Goal: Information Seeking & Learning: Learn about a topic

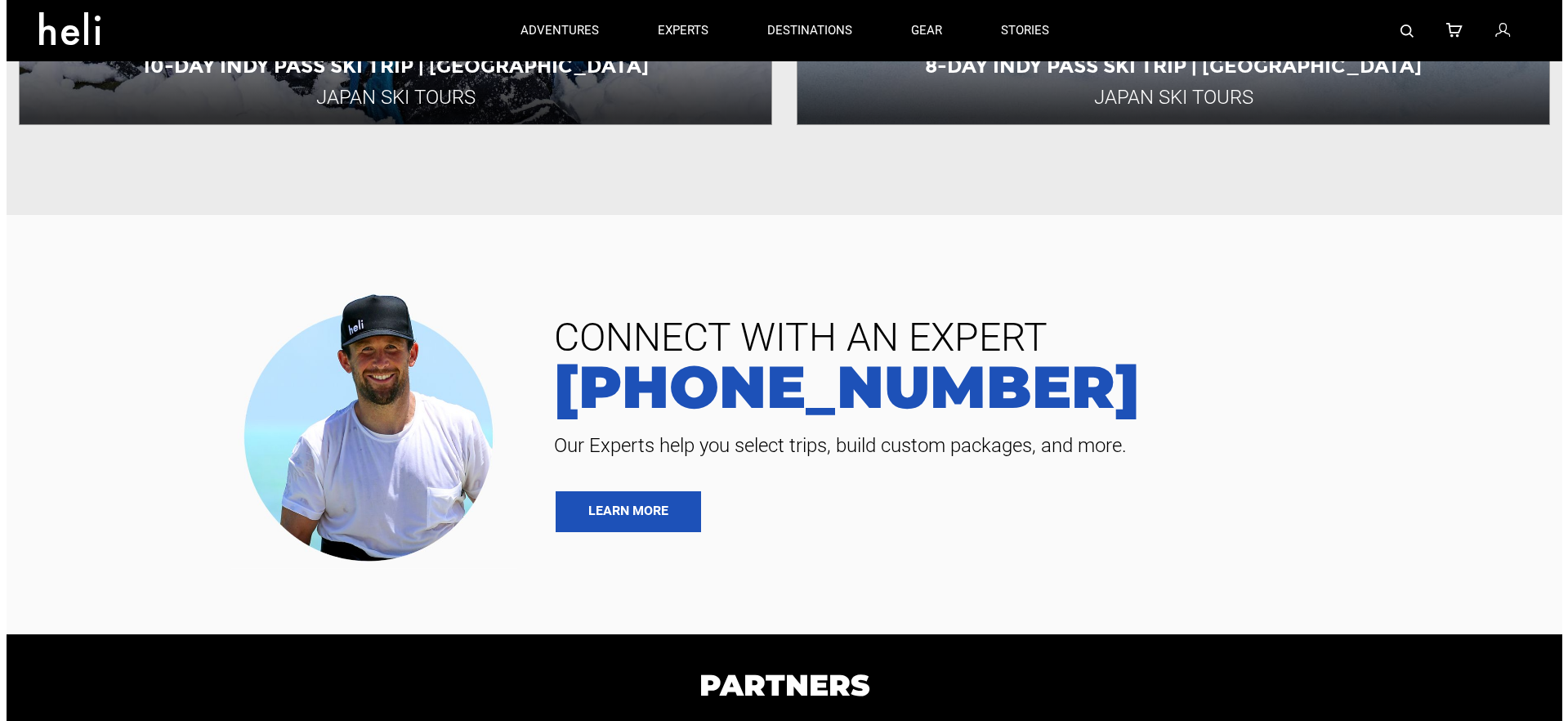
scroll to position [931, 0]
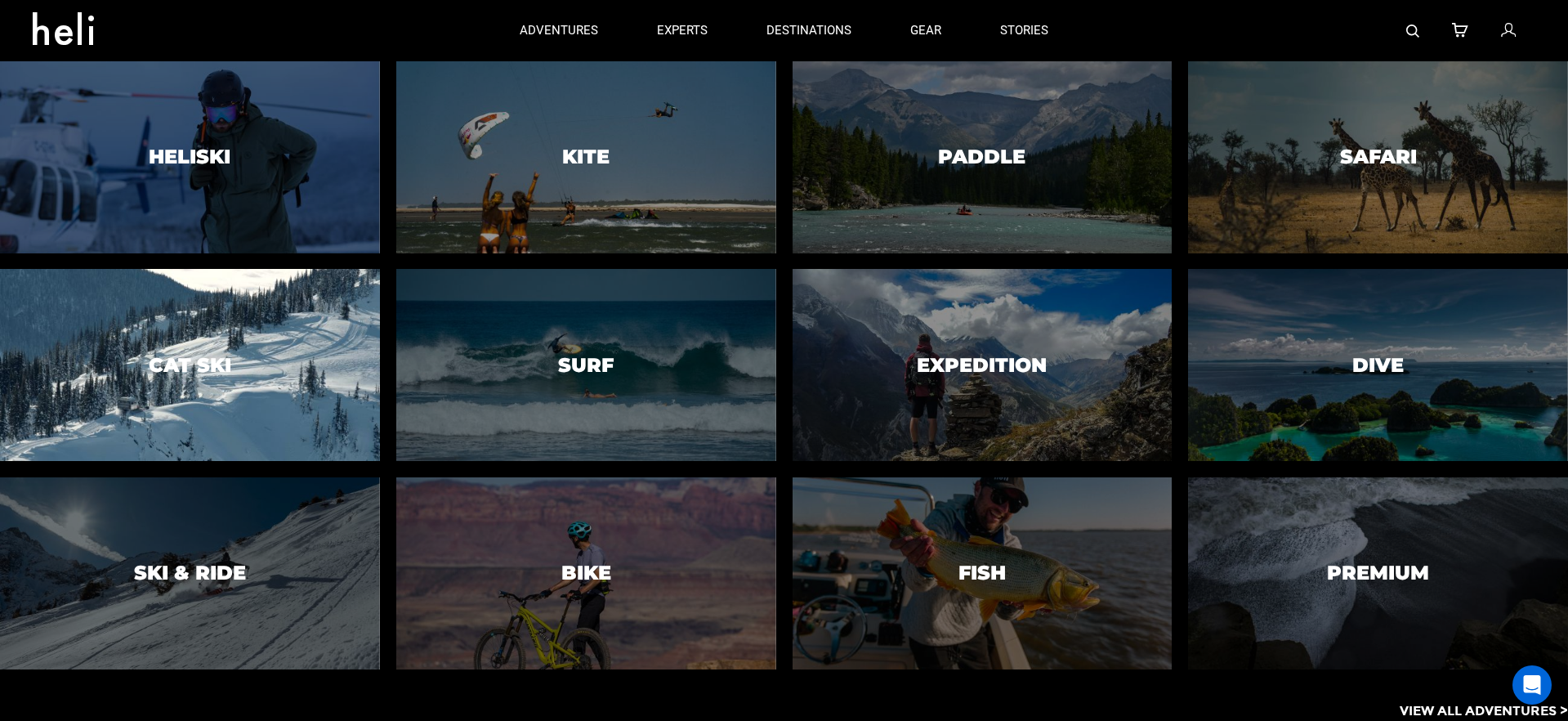
click at [251, 324] on div at bounding box center [190, 365] width 387 height 195
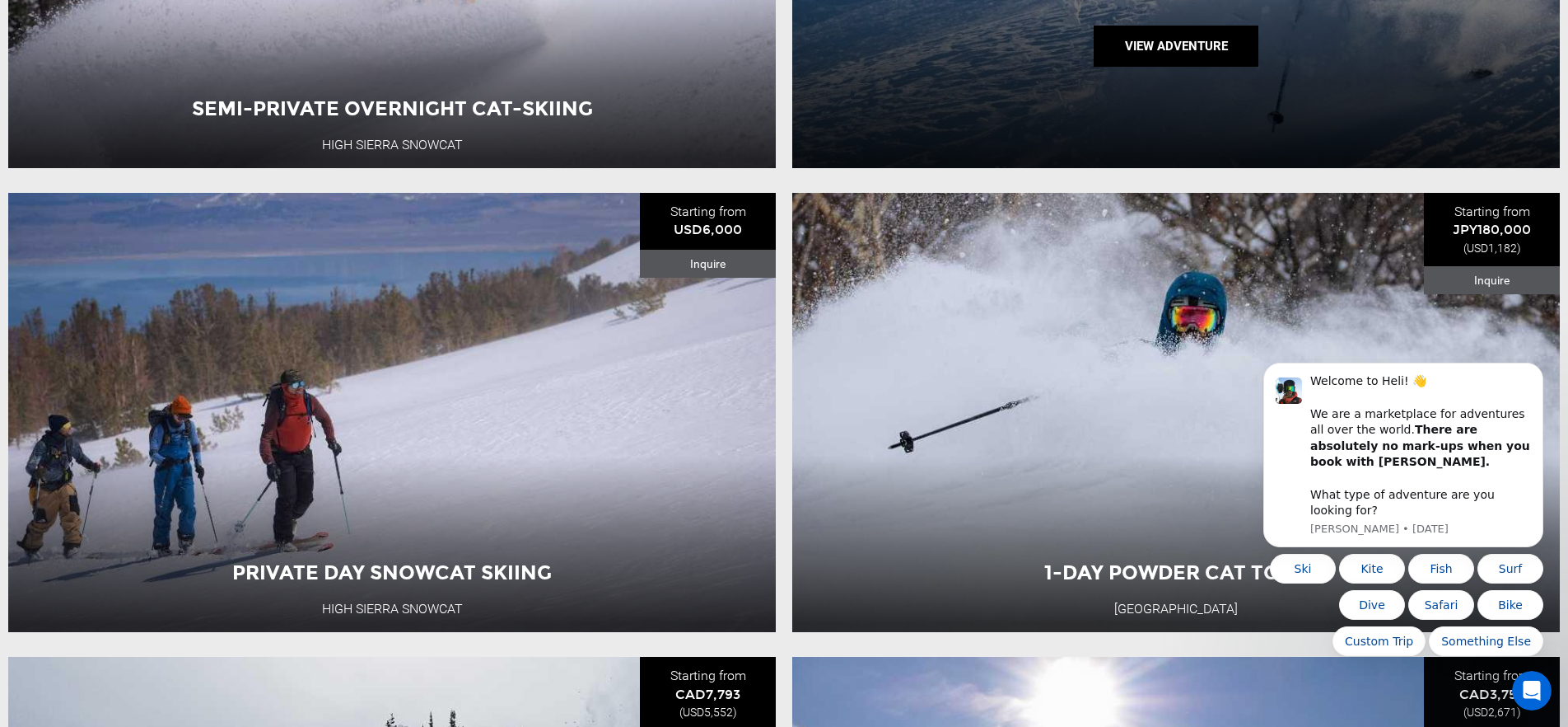
scroll to position [1113, 0]
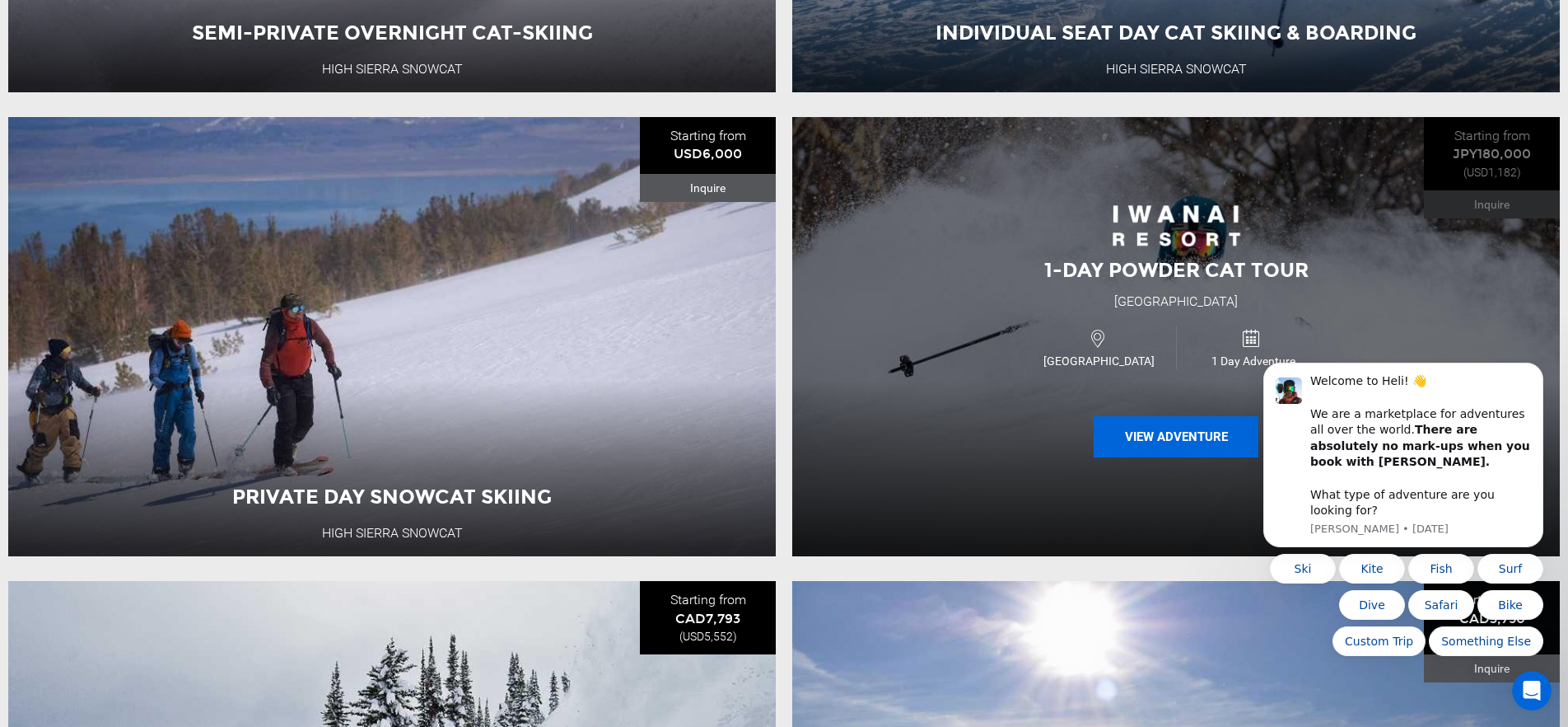
click at [1157, 444] on button "View Adventure" at bounding box center [1175, 436] width 165 height 41
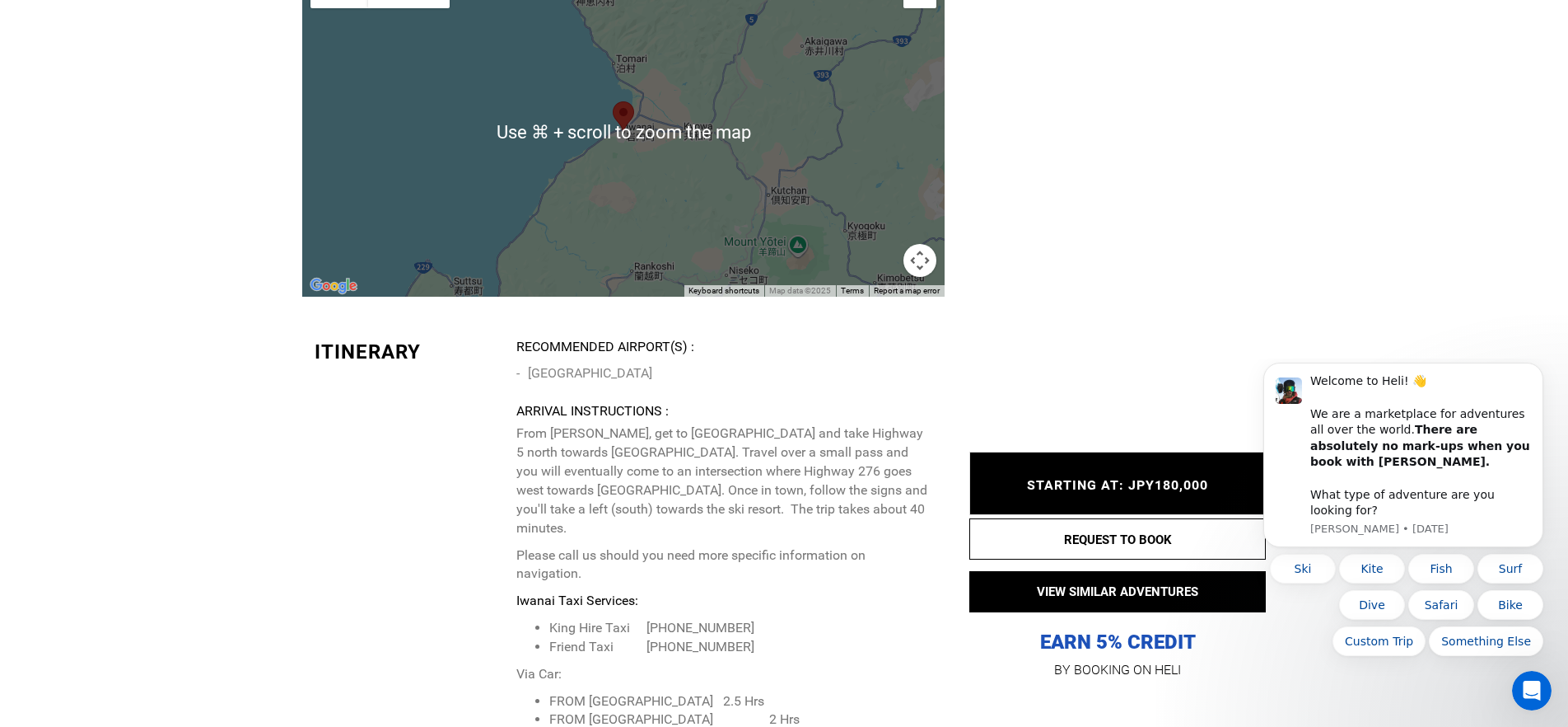
scroll to position [3331, 0]
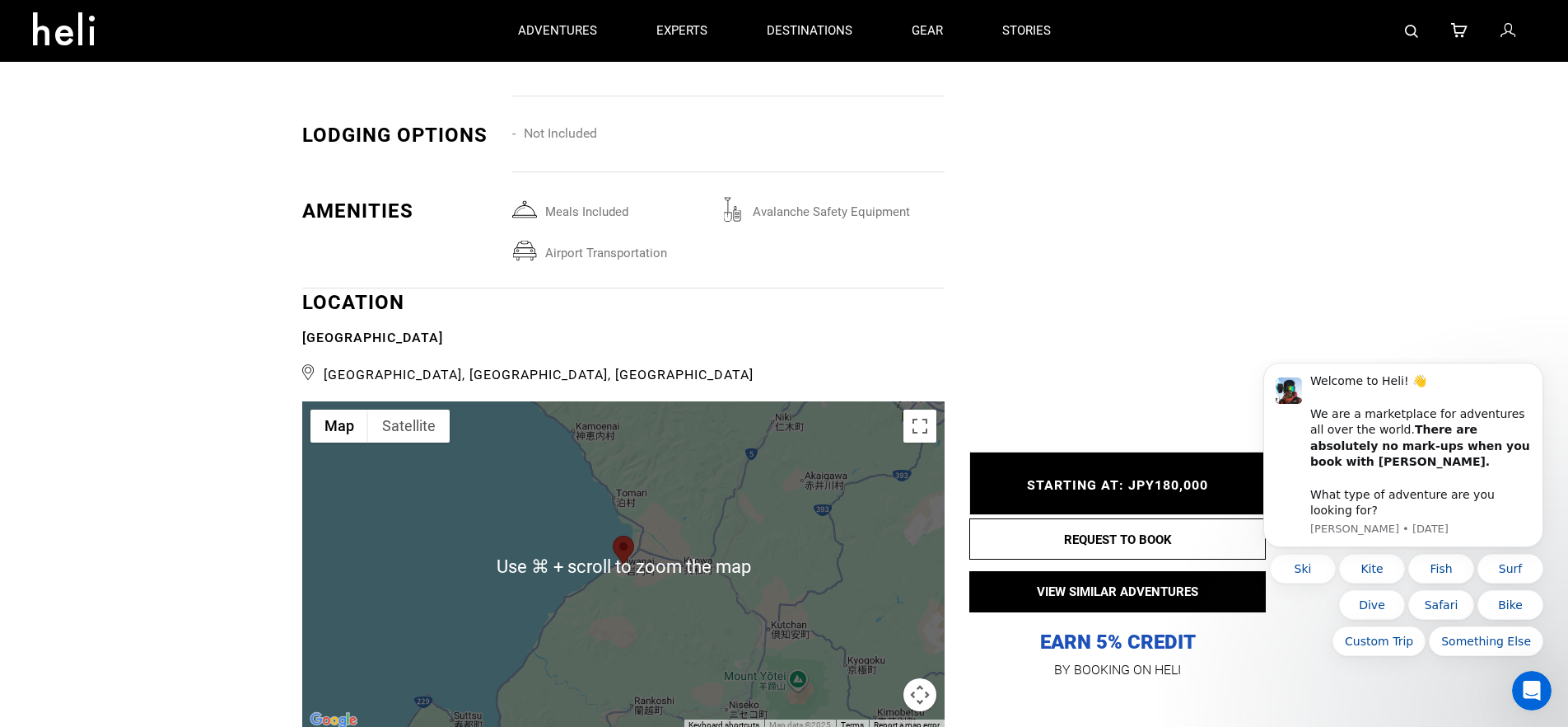
click at [792, 446] on div at bounding box center [624, 566] width 642 height 329
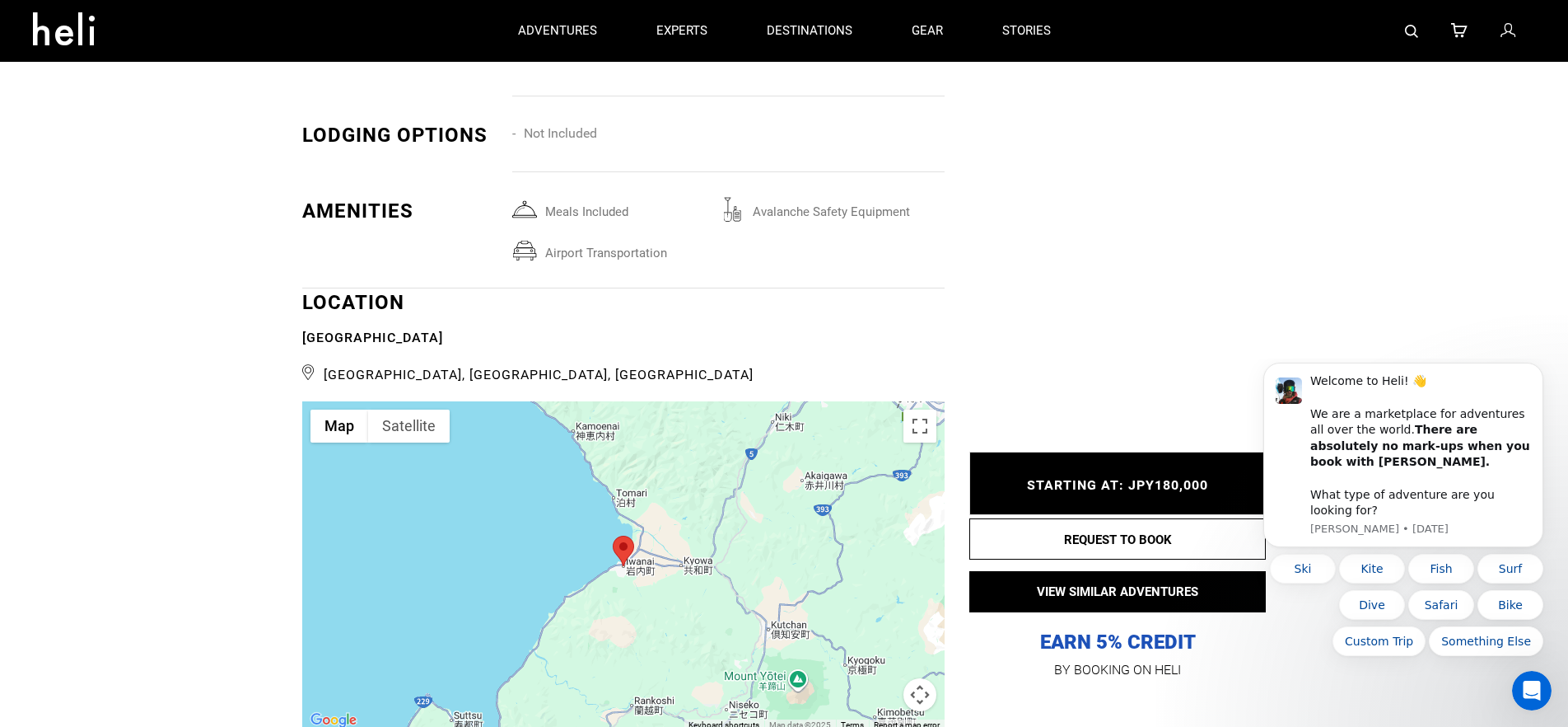
click at [915, 678] on button "Map camera controls" at bounding box center [920, 695] width 33 height 33
click at [871, 678] on button "Zoom out" at bounding box center [878, 695] width 33 height 33
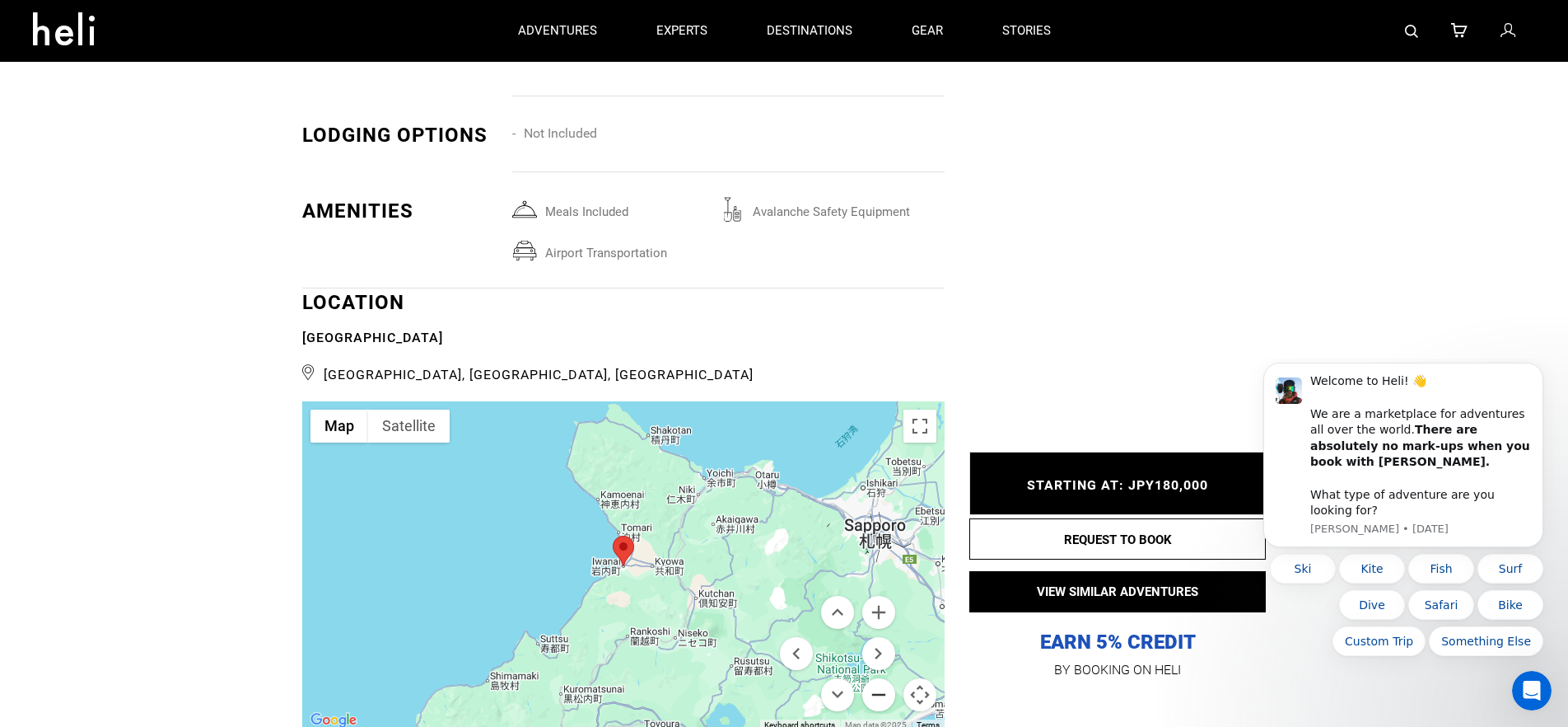
click at [871, 678] on button "Zoom out" at bounding box center [878, 695] width 33 height 33
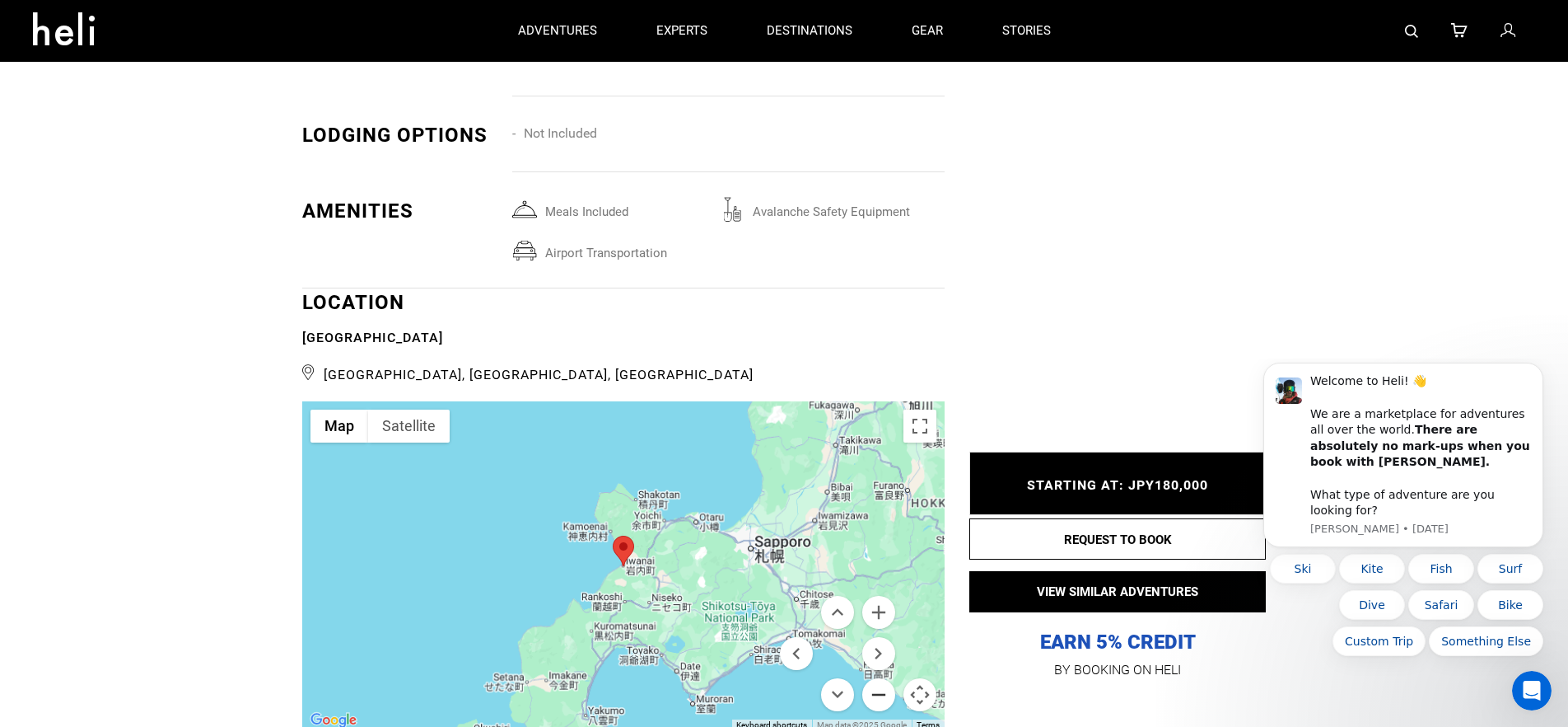
click at [871, 678] on button "Zoom out" at bounding box center [878, 695] width 33 height 33
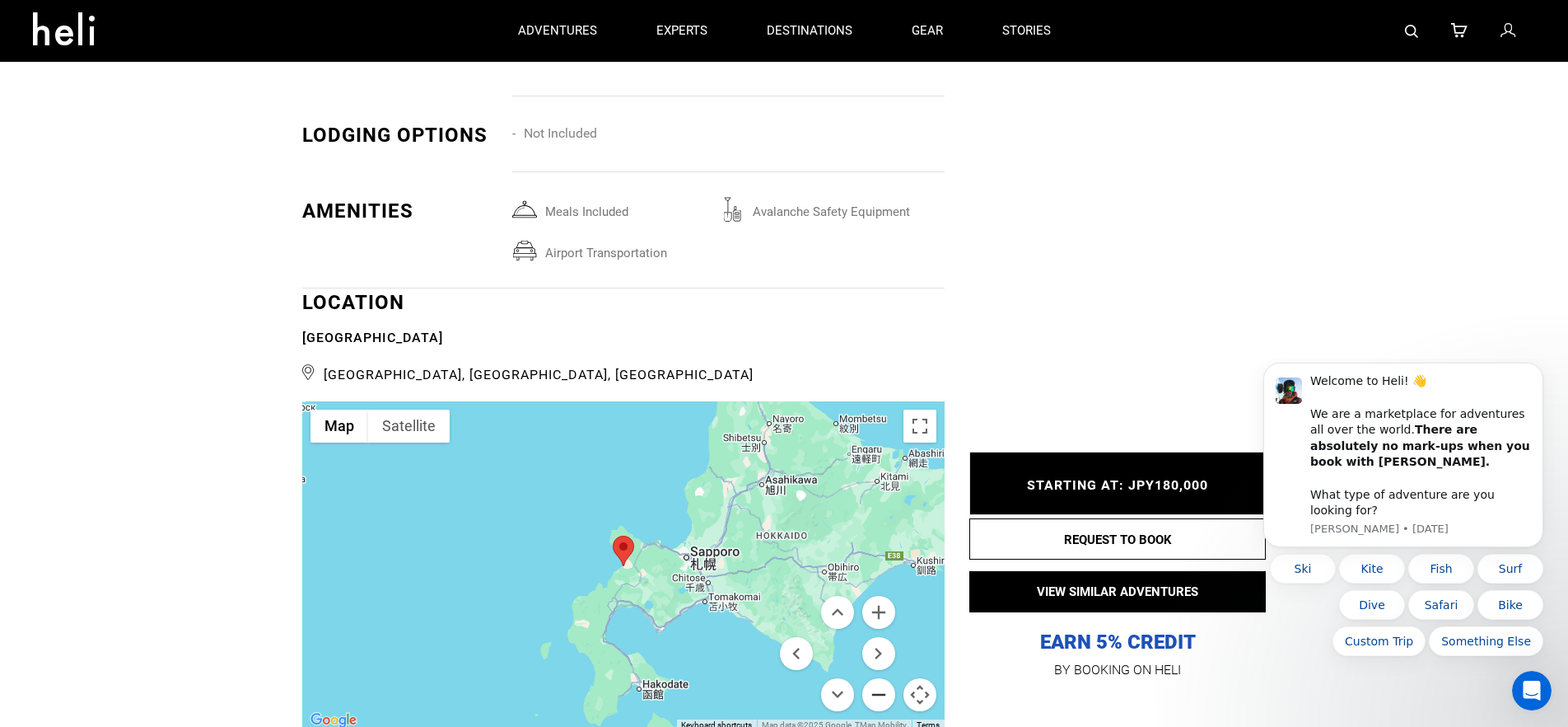
click at [871, 678] on button "Zoom out" at bounding box center [878, 695] width 33 height 33
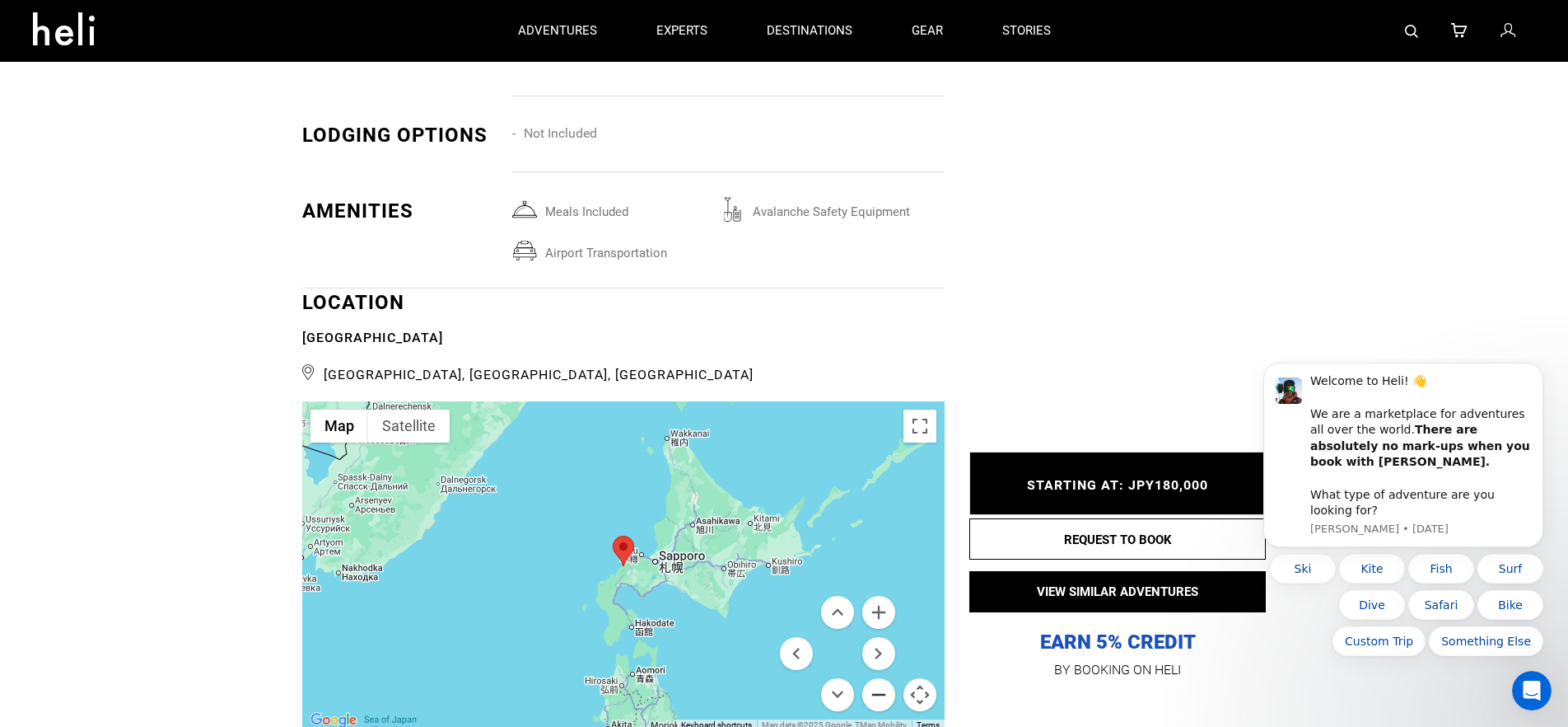
click at [871, 678] on button "Zoom out" at bounding box center [878, 695] width 33 height 33
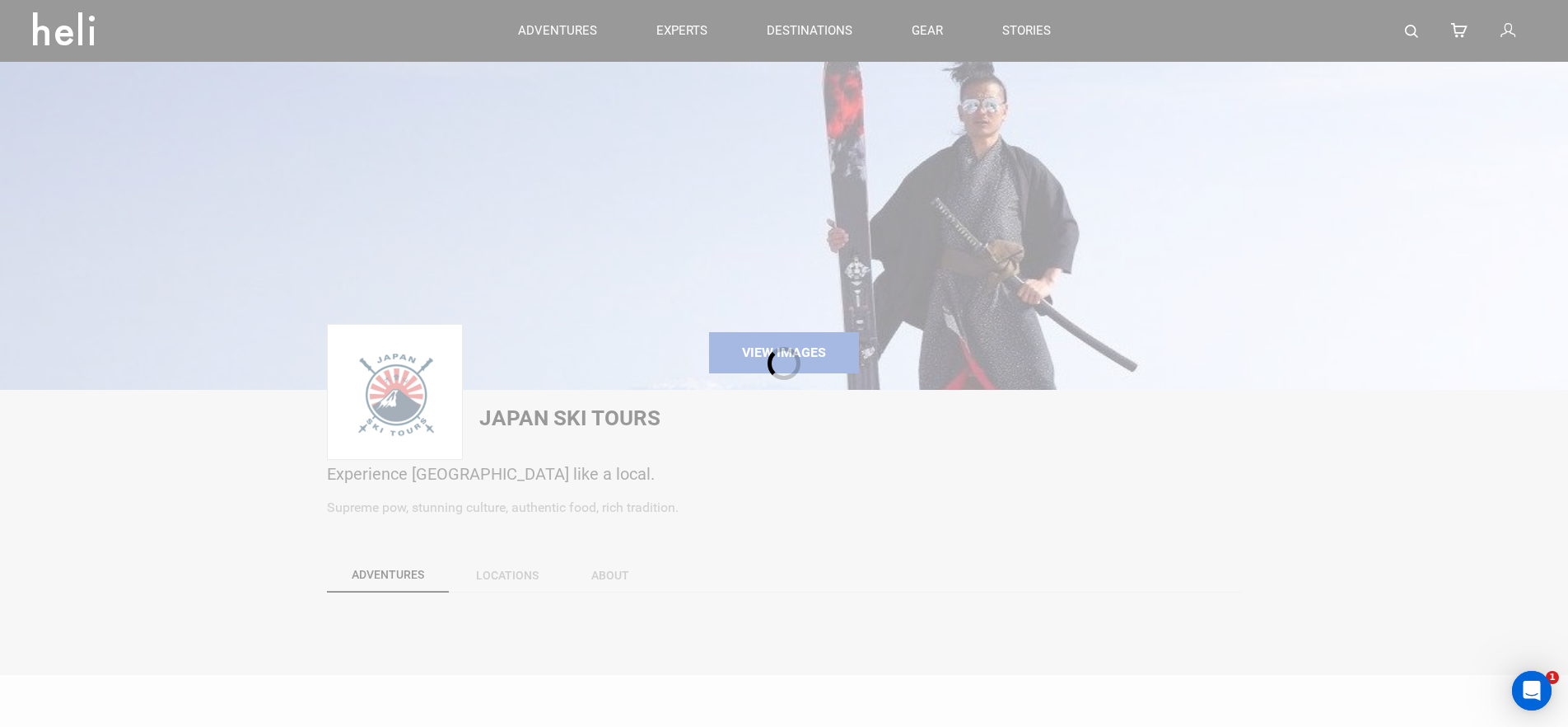
click at [679, 47] on div at bounding box center [784, 364] width 1568 height 727
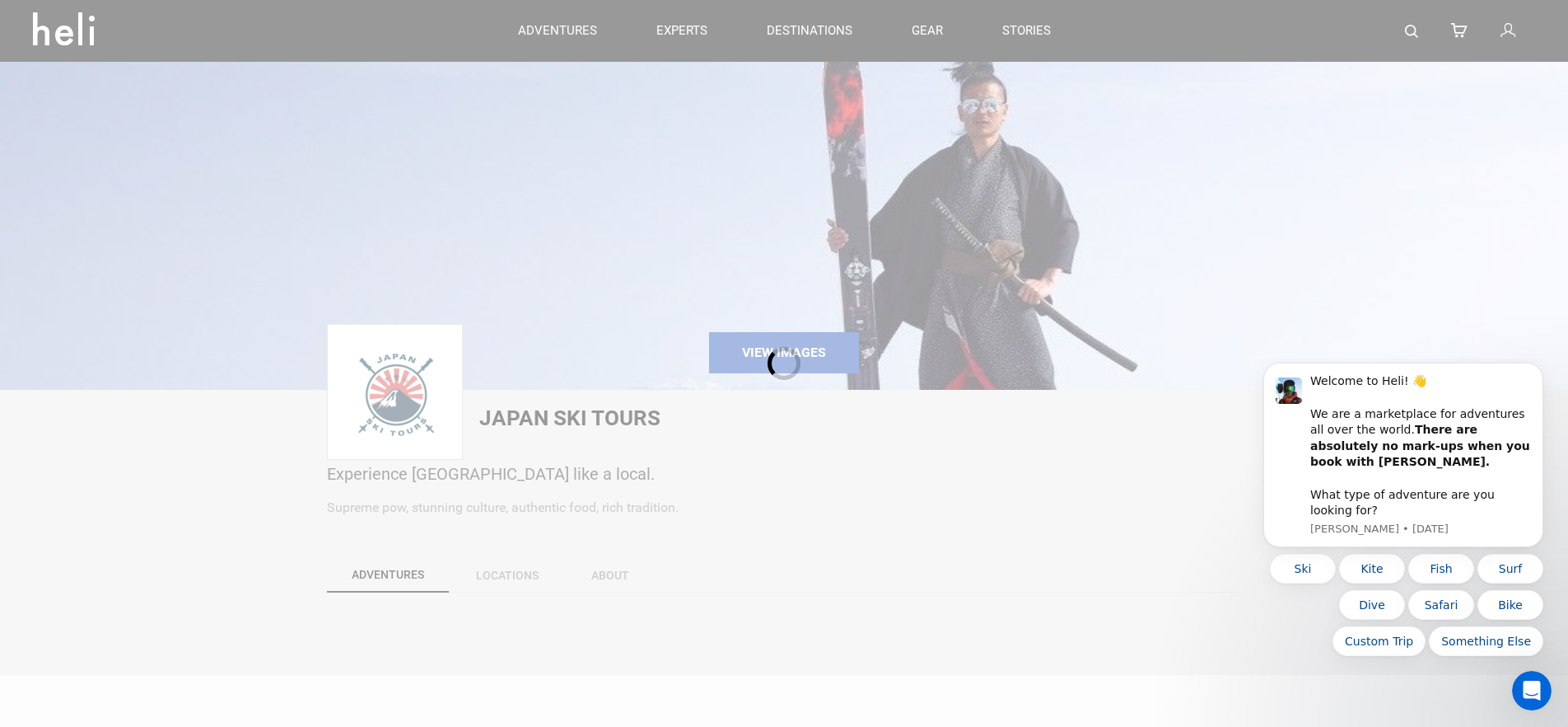
click at [674, 35] on div at bounding box center [784, 364] width 1568 height 727
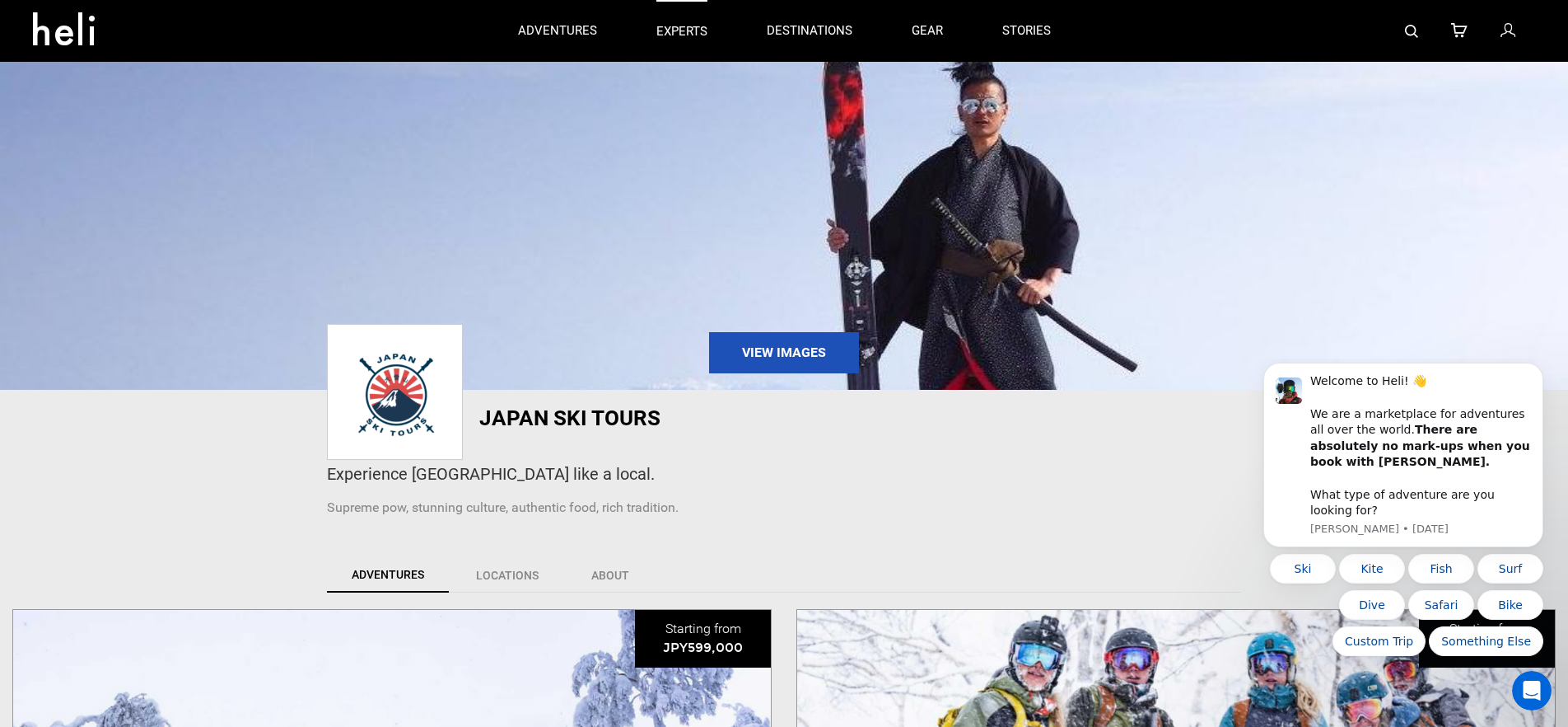
click at [678, 29] on p "experts" at bounding box center [682, 31] width 52 height 17
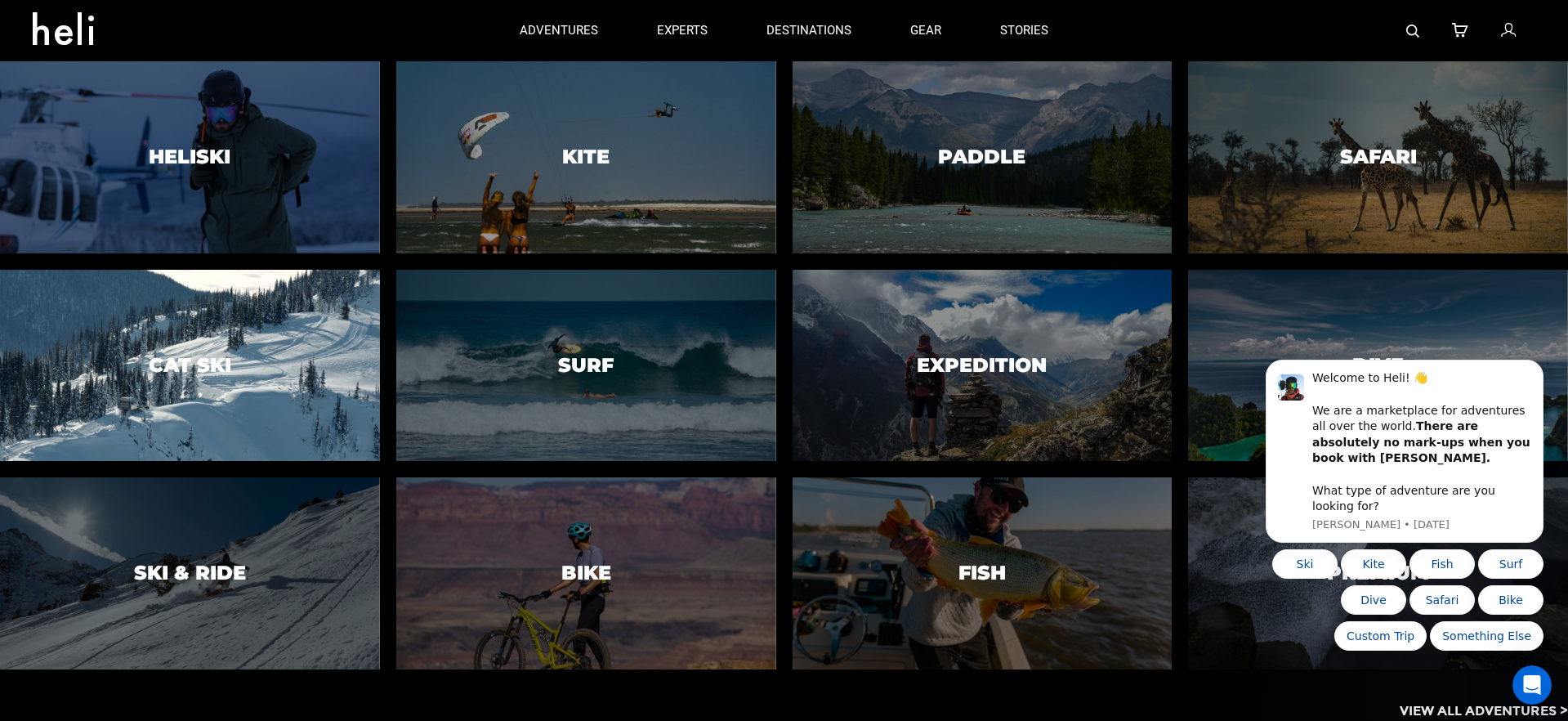
click at [243, 375] on div at bounding box center [190, 365] width 387 height 195
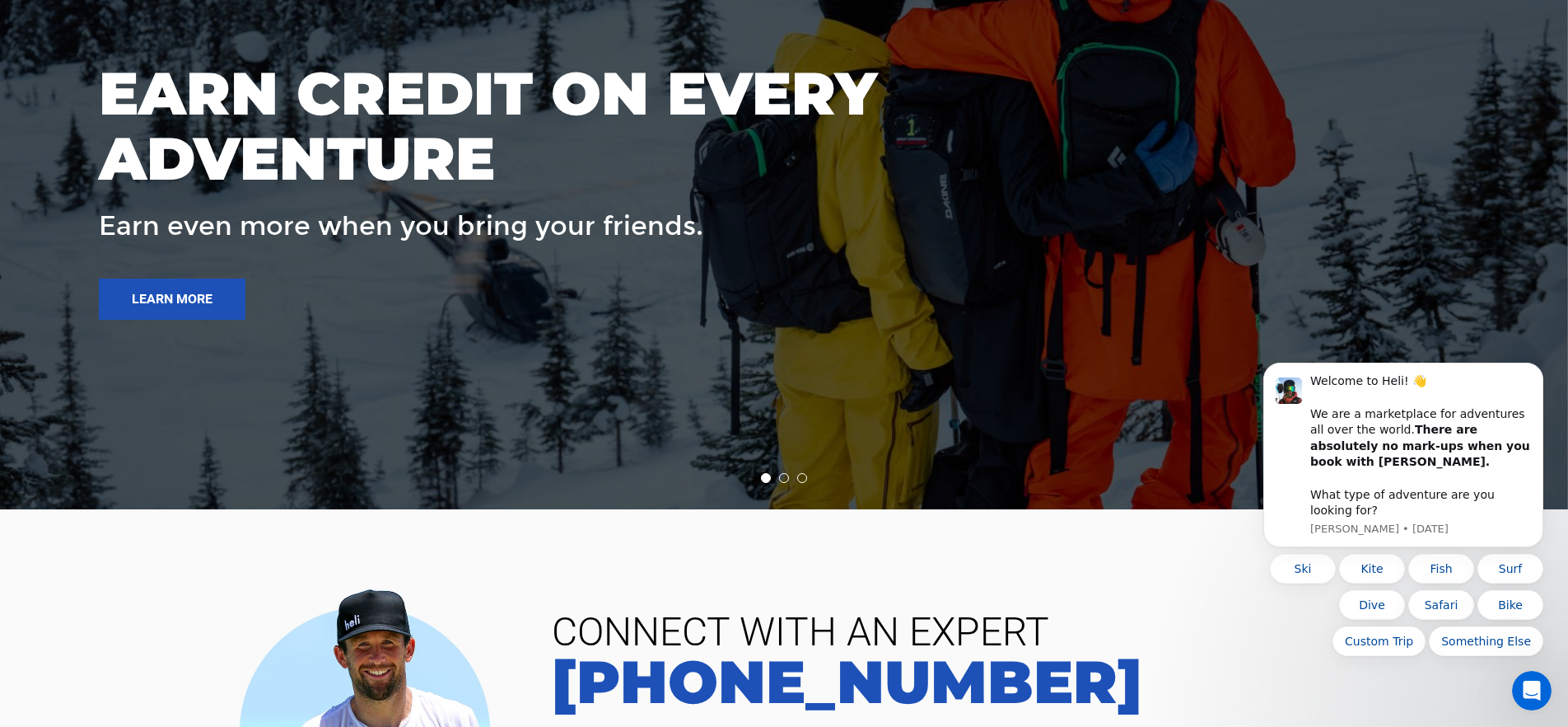
scroll to position [6927, 0]
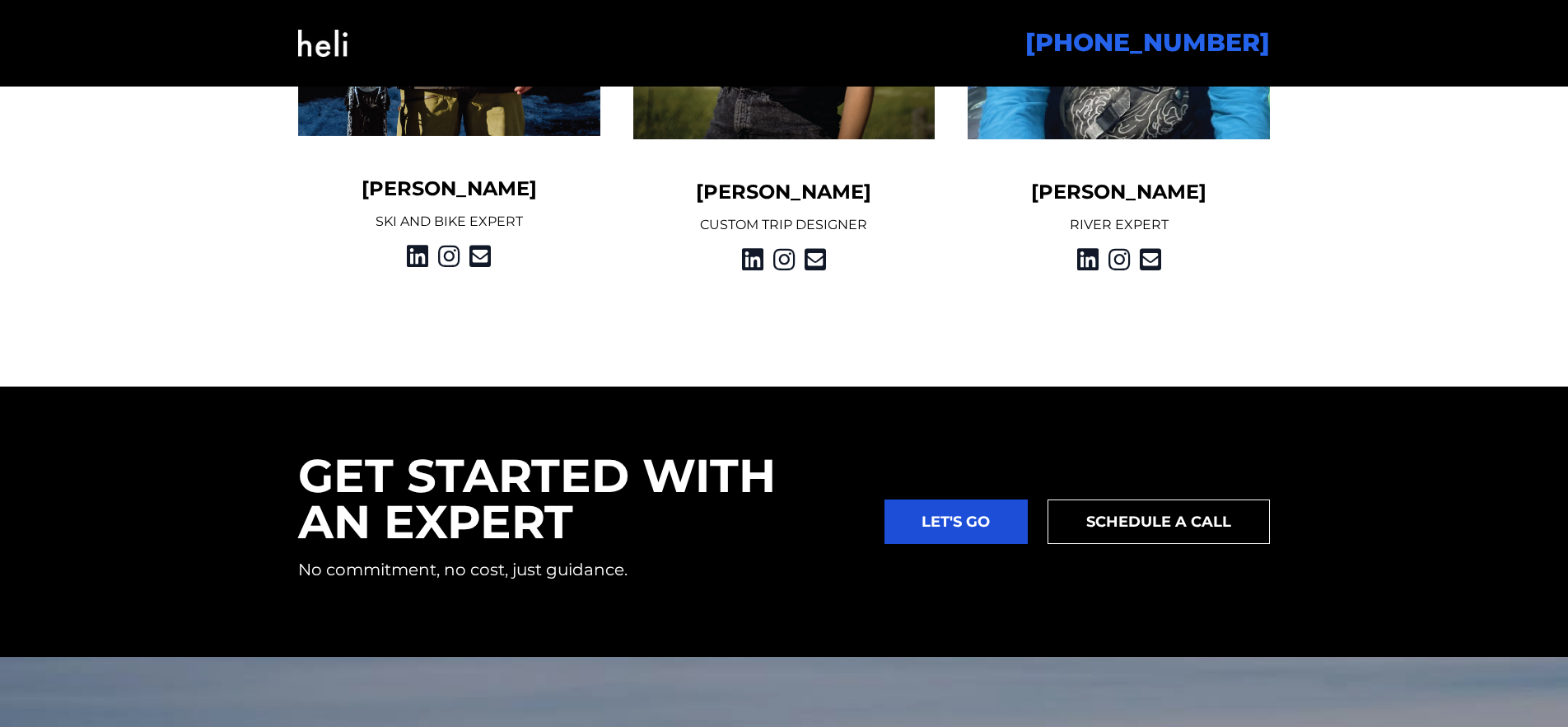
scroll to position [2082, 0]
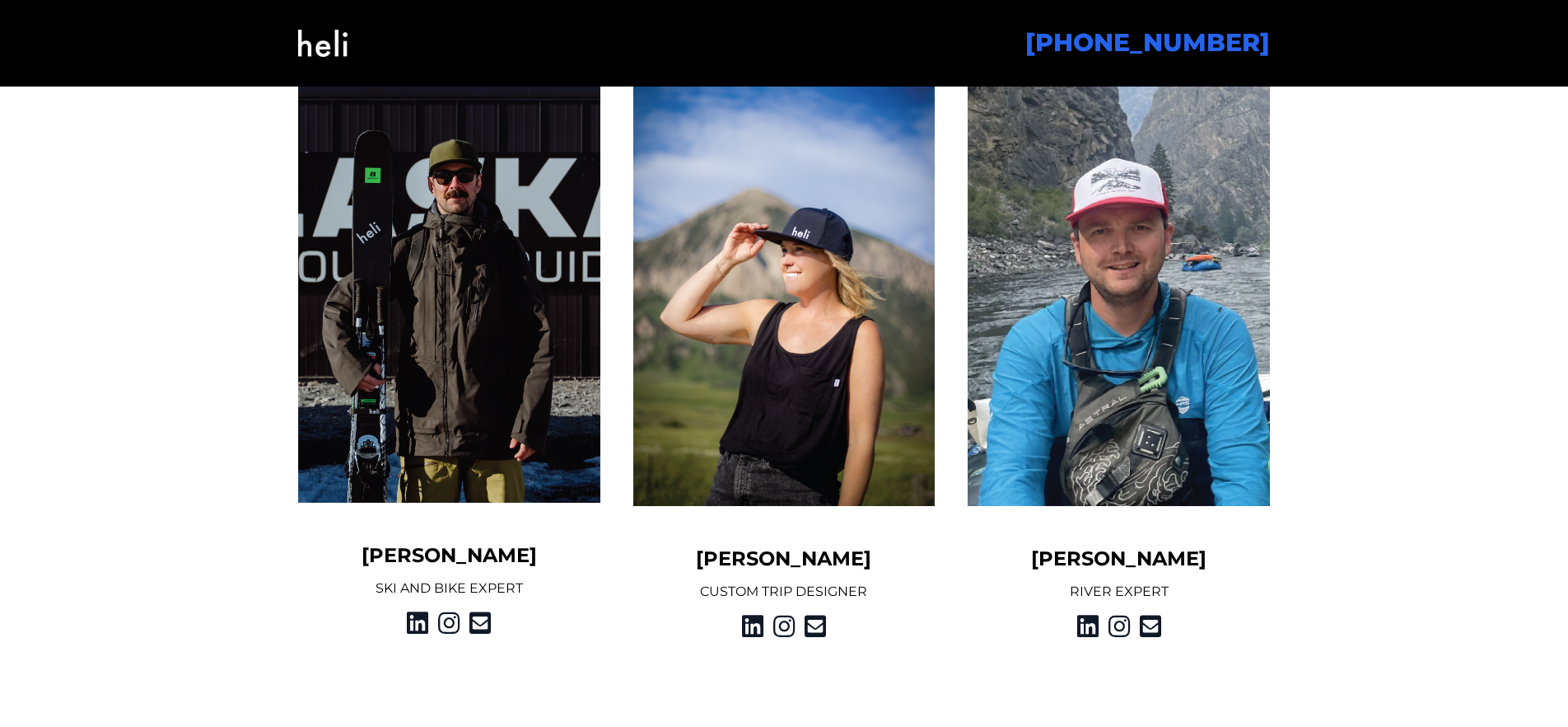
click at [308, 37] on img at bounding box center [323, 43] width 50 height 67
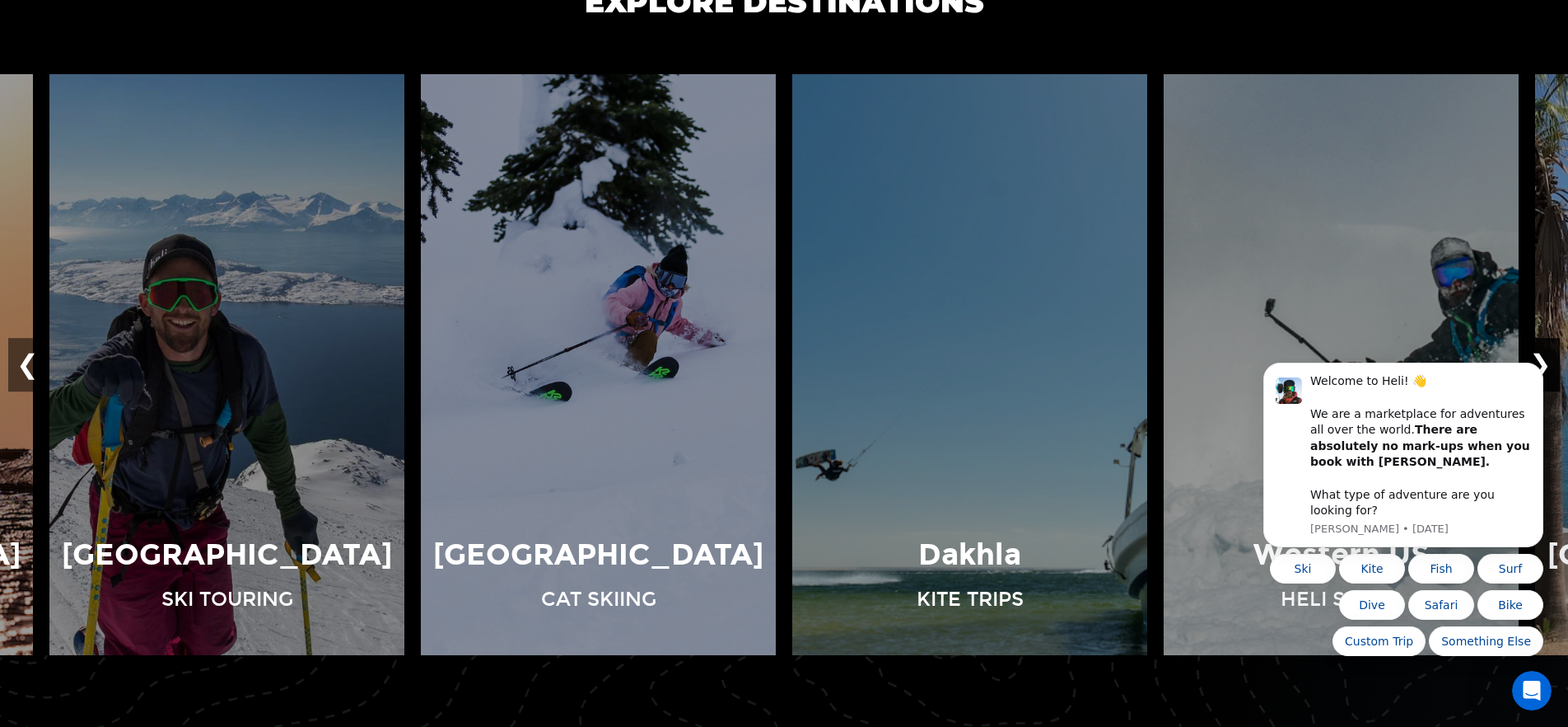
click at [1548, 357] on button "❯" at bounding box center [1540, 364] width 39 height 54
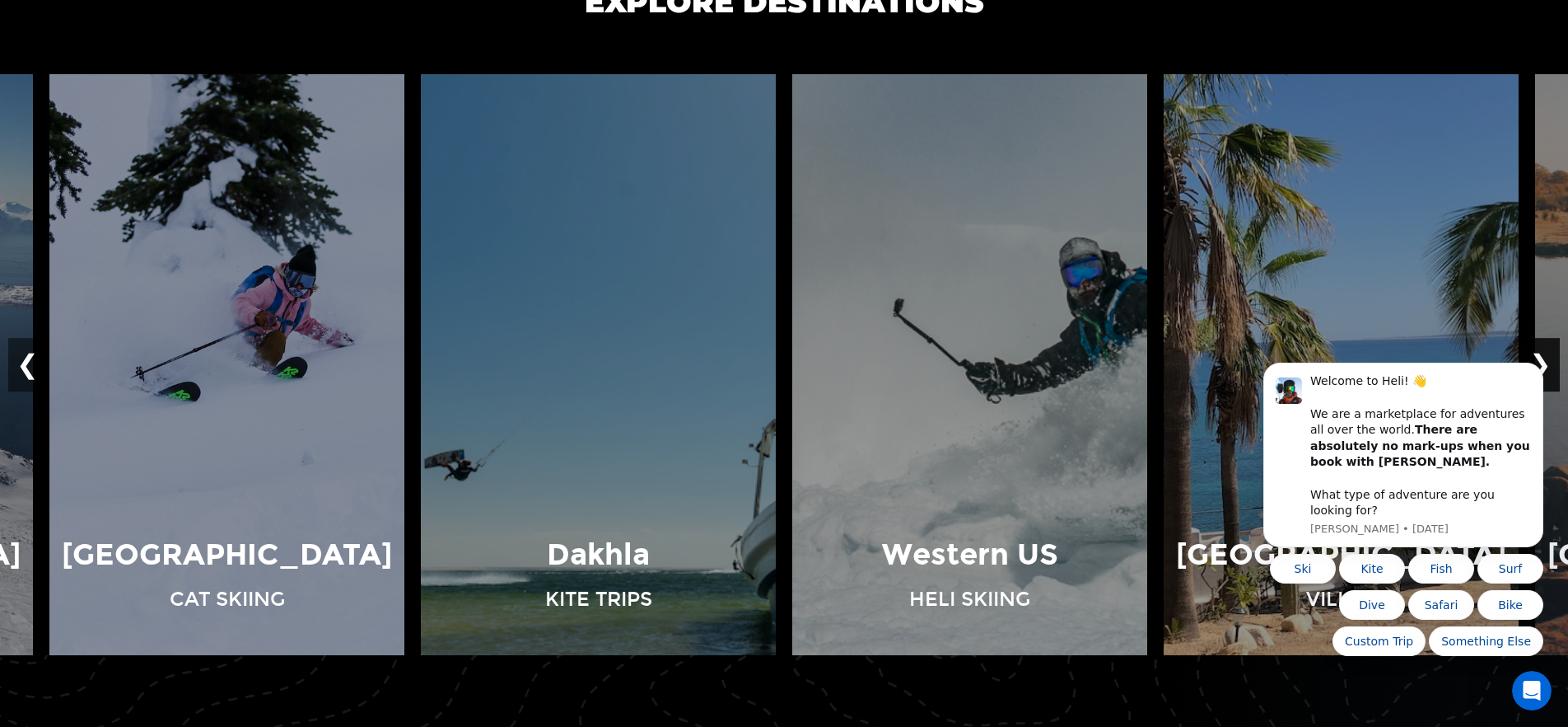
click at [1548, 357] on button "❯" at bounding box center [1540, 364] width 39 height 54
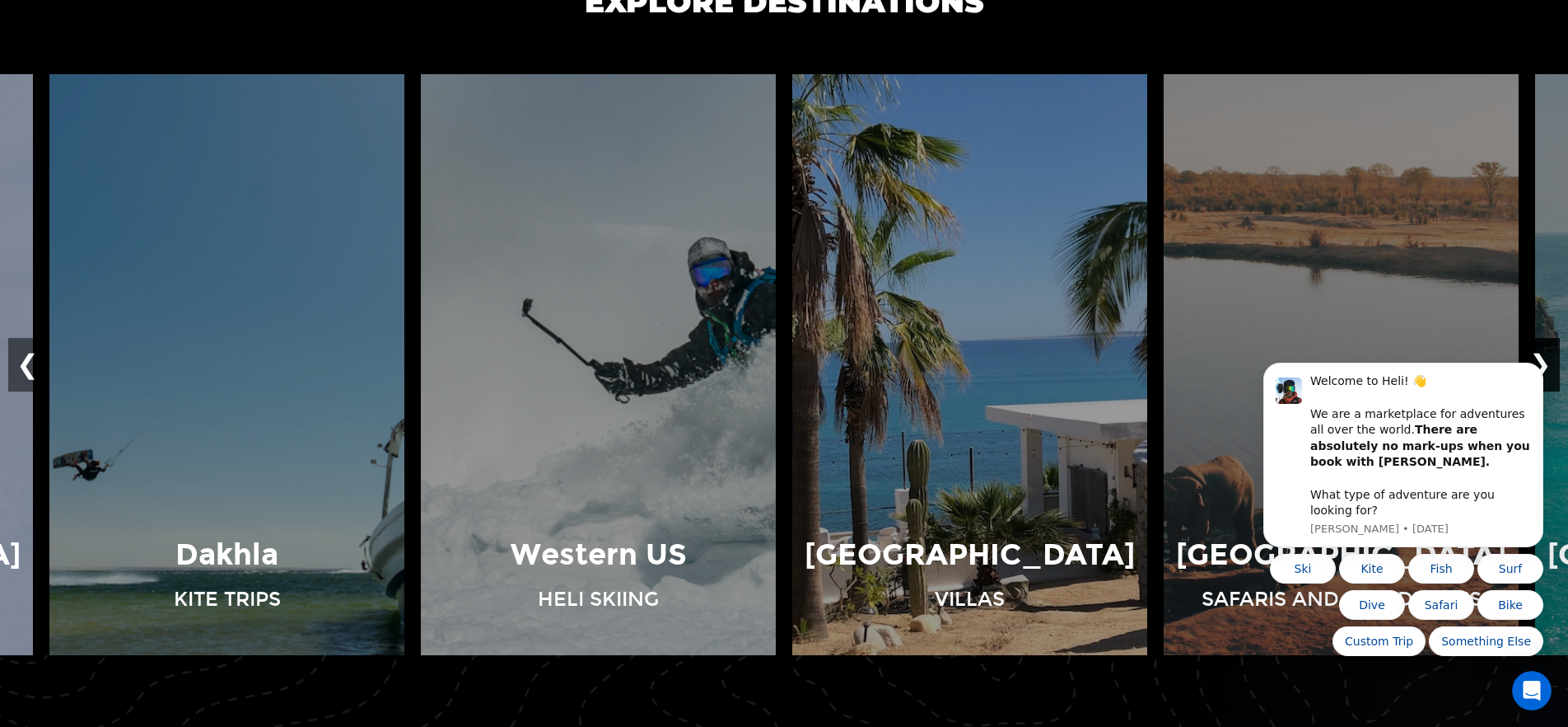
click at [1548, 357] on button "❯" at bounding box center [1540, 364] width 39 height 54
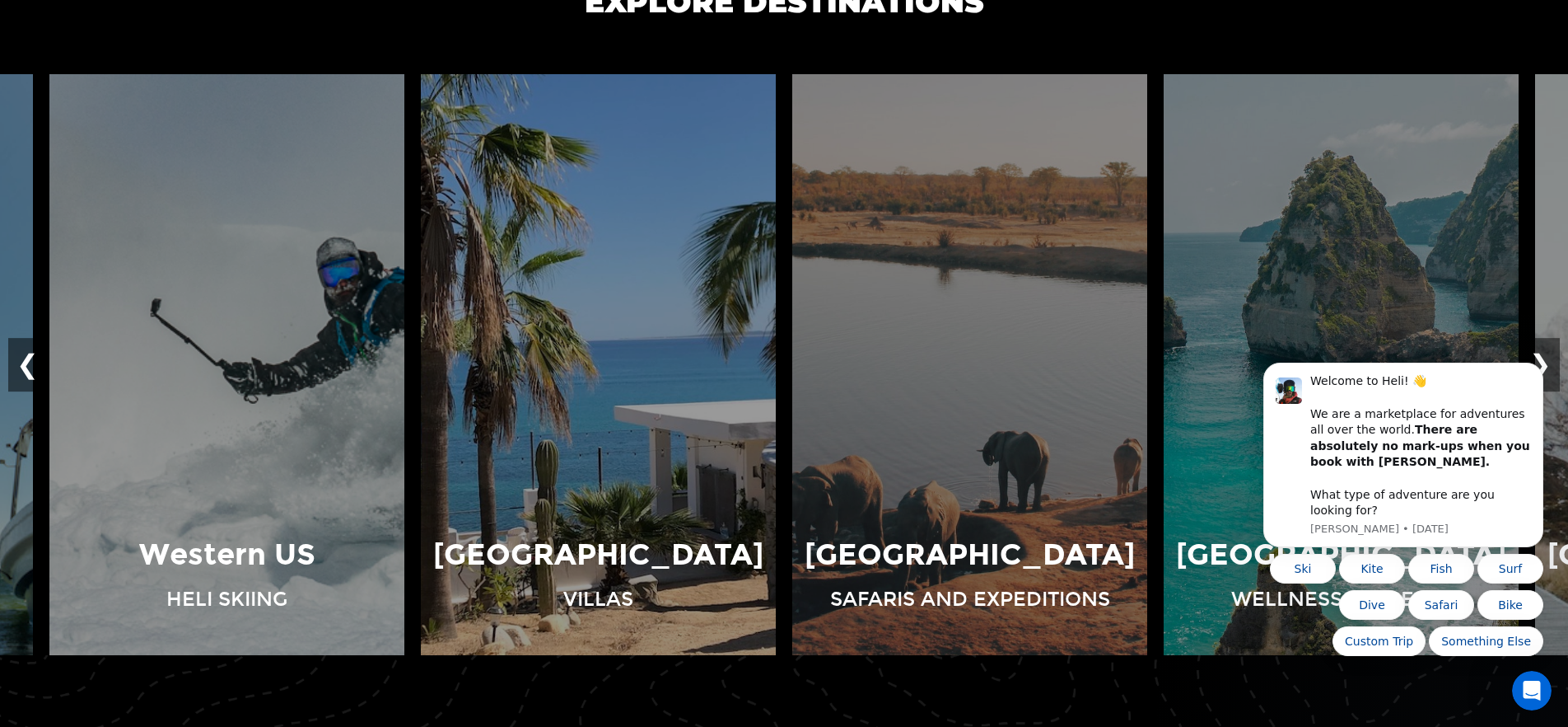
click at [1539, 358] on iframe at bounding box center [1403, 537] width 329 height 360
click at [1545, 357] on button "❯" at bounding box center [1540, 364] width 39 height 54
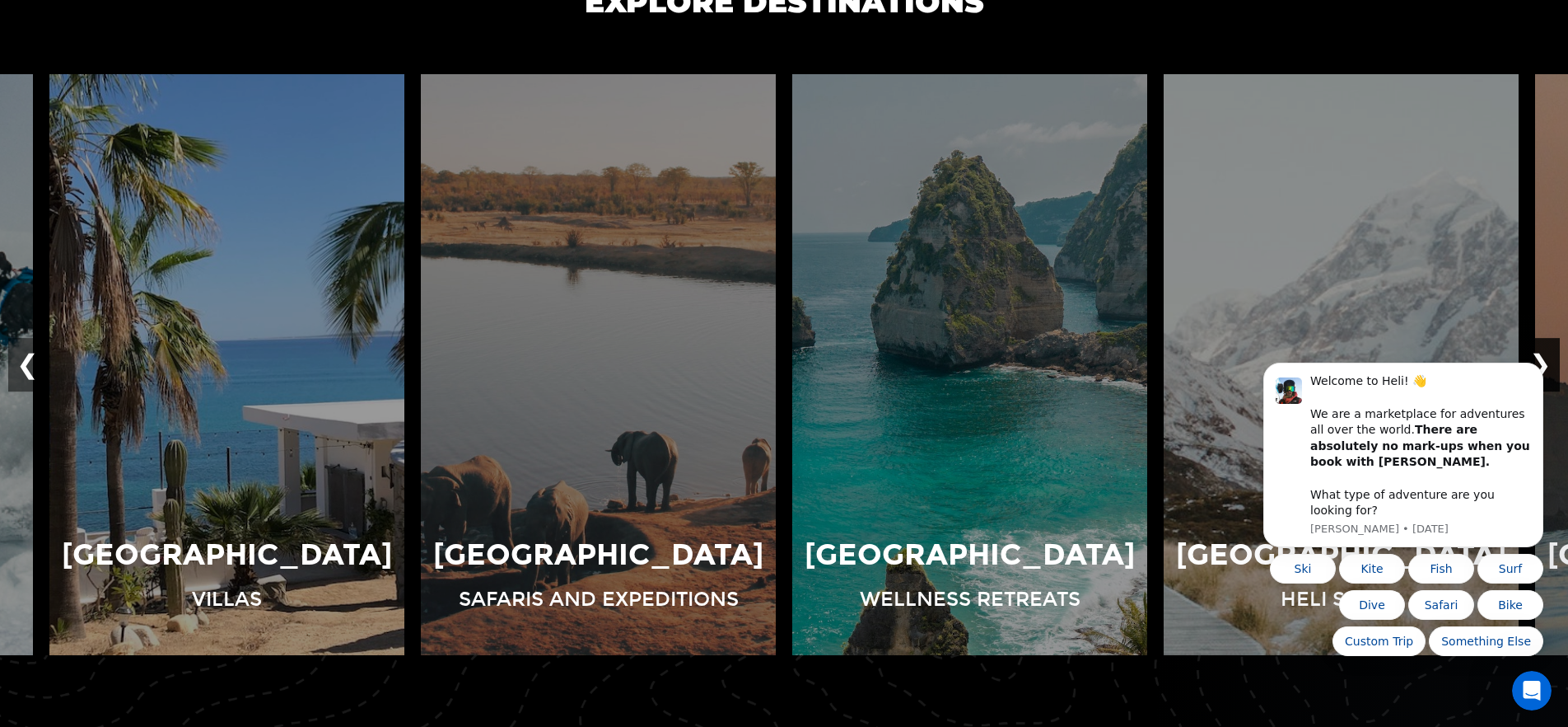
click at [1545, 357] on button "❯" at bounding box center [1540, 364] width 39 height 54
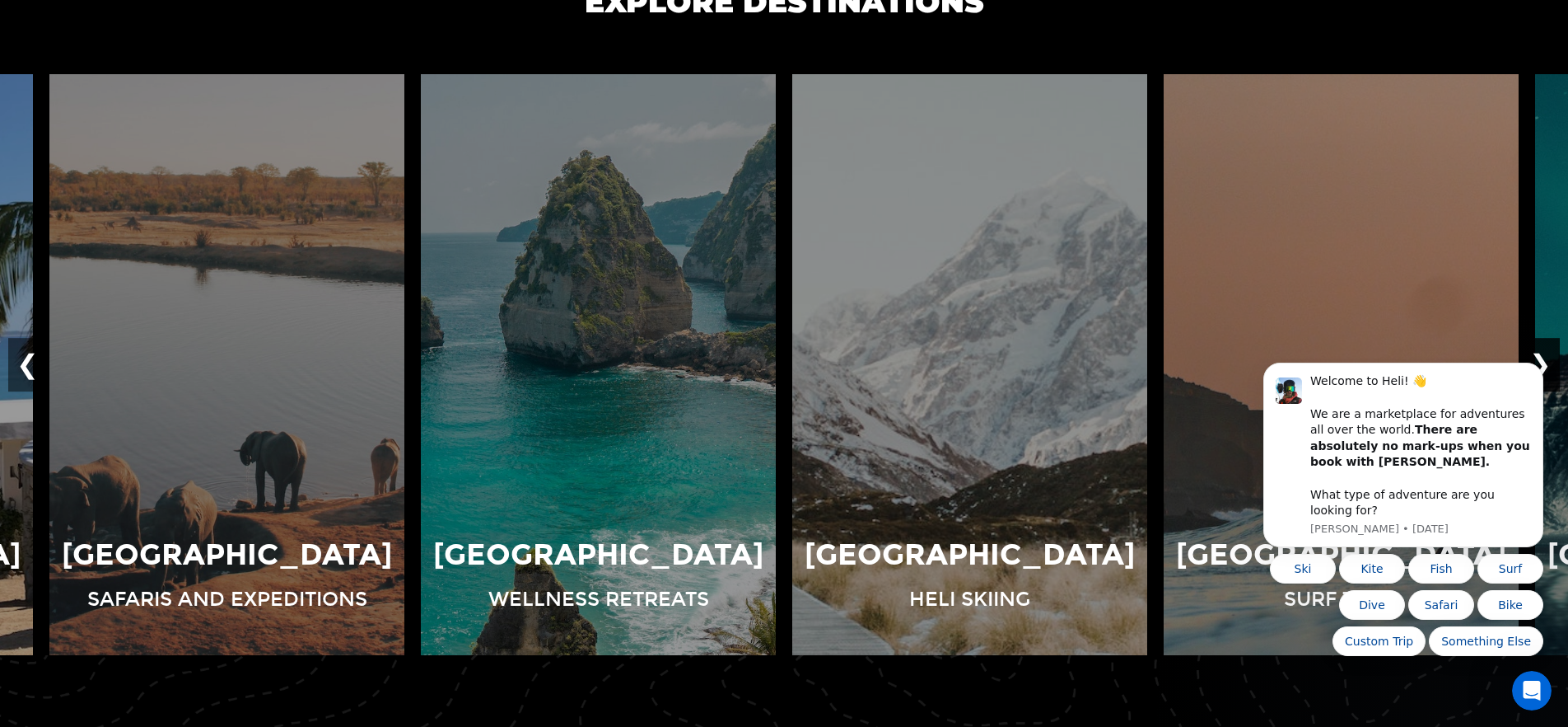
click at [1545, 357] on button "❯" at bounding box center [1540, 364] width 39 height 54
click at [1543, 378] on button "Dismiss notification" at bounding box center [1538, 367] width 21 height 21
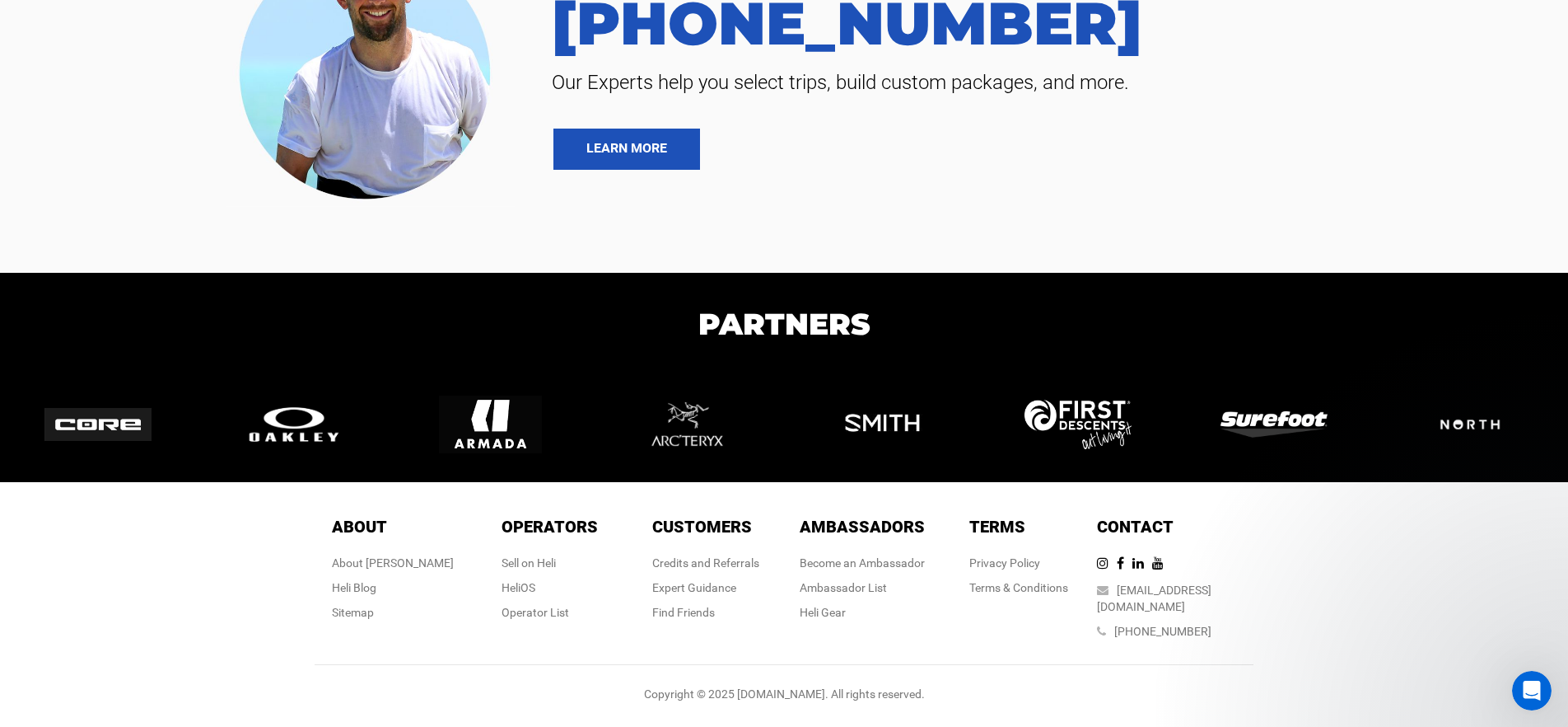
scroll to position [3841, 0]
